Goal: Information Seeking & Learning: Learn about a topic

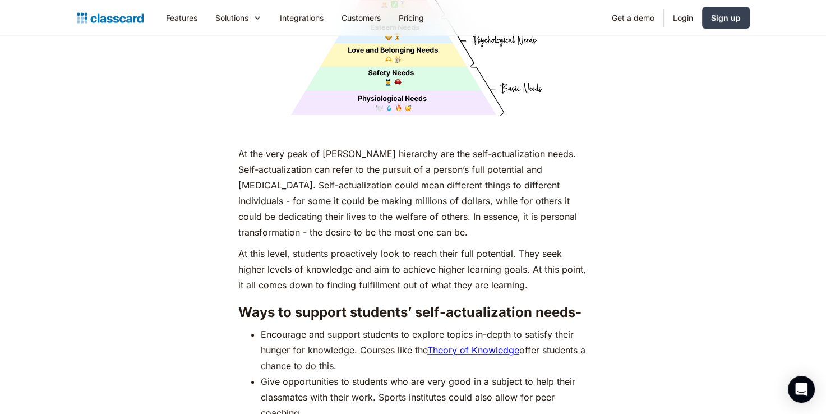
scroll to position [4817, 0]
